Goal: Transaction & Acquisition: Book appointment/travel/reservation

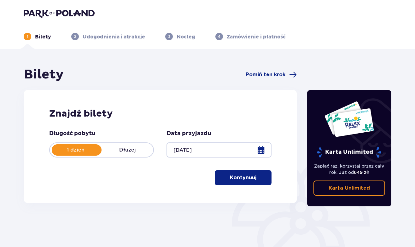
click at [250, 176] on p "Kontynuuj" at bounding box center [243, 177] width 27 height 7
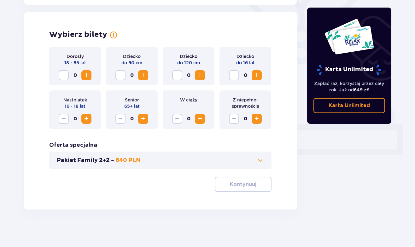
scroll to position [171, 0]
click at [178, 130] on div "Dorosły 18 - 65 lat 0 Dziecko do 90 cm 0 Dziecko do 120 cm 0 Dziecko do 16 lat …" at bounding box center [160, 119] width 222 height 145
click at [84, 75] on span "Zwiększ" at bounding box center [87, 75] width 8 height 8
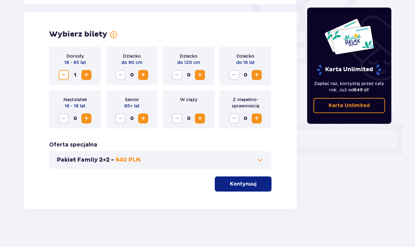
click at [84, 75] on span "Zwiększ" at bounding box center [87, 75] width 8 height 8
click at [84, 76] on span "Zwiększ" at bounding box center [87, 75] width 8 height 8
click at [245, 185] on p "Kontynuuj" at bounding box center [243, 184] width 27 height 7
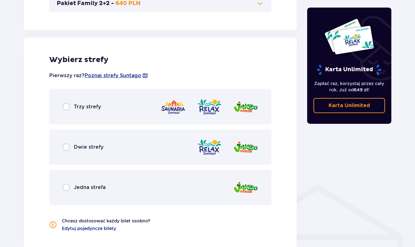
scroll to position [350, 0]
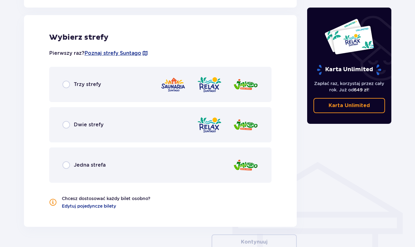
click at [209, 131] on img at bounding box center [209, 125] width 25 height 18
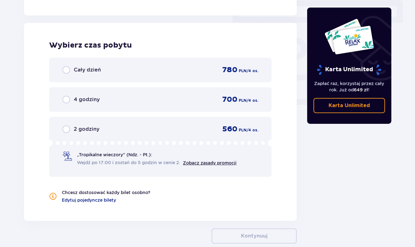
scroll to position [570, 0]
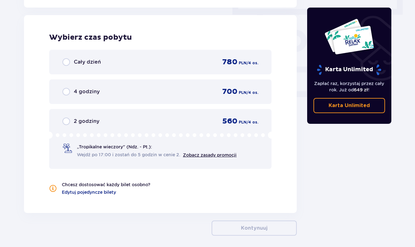
click at [159, 63] on div "Cały dzień 780 PLN / 4 os." at bounding box center [160, 61] width 196 height 9
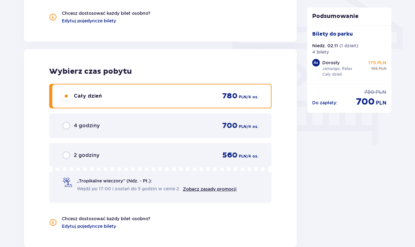
scroll to position [548, 0]
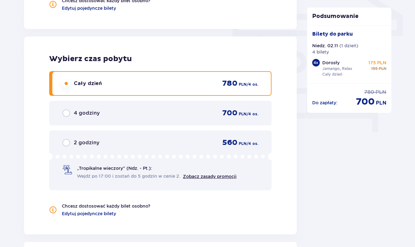
click at [121, 206] on p "Chcesz dostosować każdy bilet osobno?" at bounding box center [106, 206] width 89 height 6
click at [77, 217] on span "Edytuj pojedyncze bilety" at bounding box center [89, 214] width 54 height 6
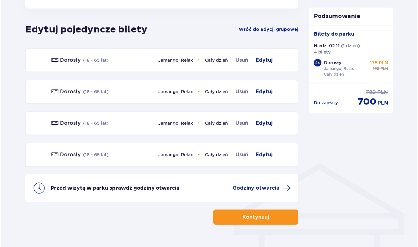
scroll to position [350, 0]
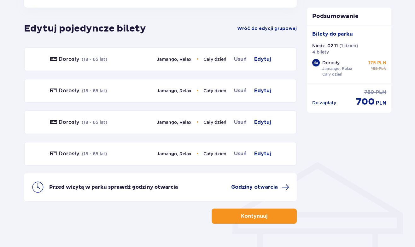
click at [272, 187] on span "Godziny otwarcia" at bounding box center [254, 187] width 47 height 7
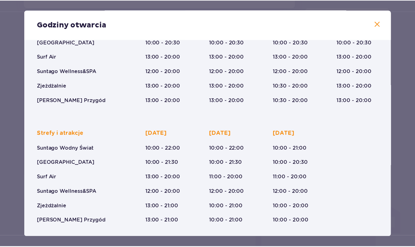
scroll to position [86, 0]
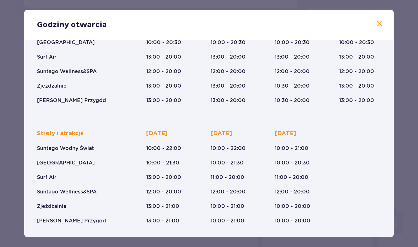
click at [377, 25] on span at bounding box center [380, 24] width 8 height 8
